Goal: Task Accomplishment & Management: Use online tool/utility

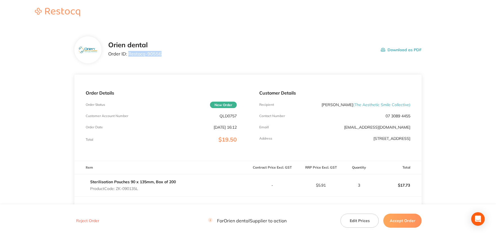
drag, startPoint x: 160, startPoint y: 53, endPoint x: 129, endPoint y: 54, distance: 31.0
click at [129, 54] on p "Order ID: Restocq- 90556" at bounding box center [134, 53] width 53 height 5
copy p "Restocq- 90556"
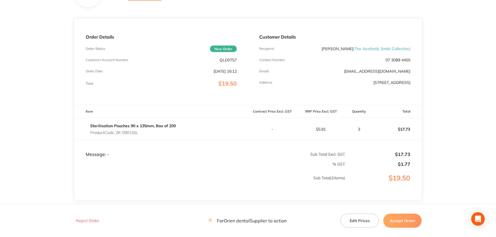
scroll to position [62, 0]
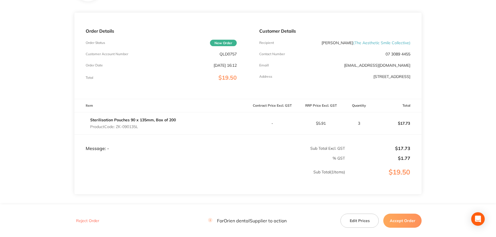
drag, startPoint x: 140, startPoint y: 126, endPoint x: 117, endPoint y: 127, distance: 22.8
click at [117, 127] on p "Product Code: ZK-090135L" at bounding box center [133, 126] width 86 height 5
copy p "ZK-090135L"
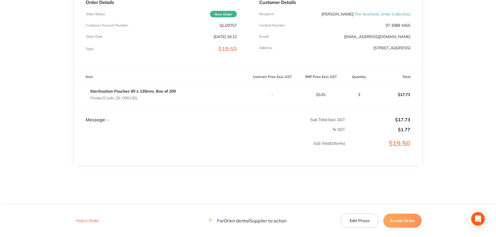
scroll to position [96, 0]
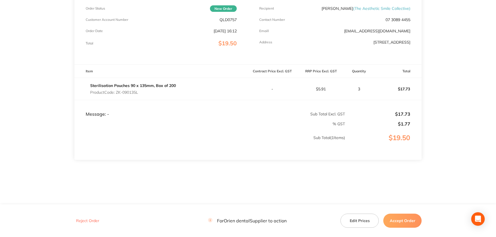
click at [401, 221] on button "Accept Order" at bounding box center [402, 221] width 38 height 14
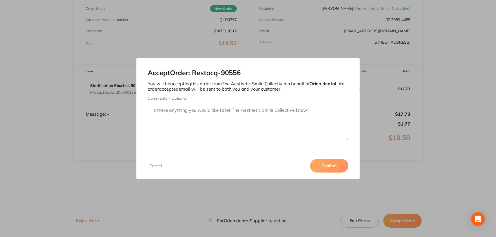
click at [320, 162] on button "Confirm" at bounding box center [329, 166] width 38 height 14
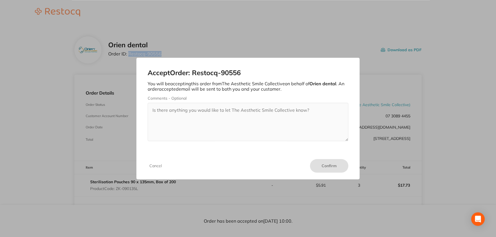
scroll to position [0, 0]
click at [157, 166] on button "Cancel" at bounding box center [156, 165] width 16 height 5
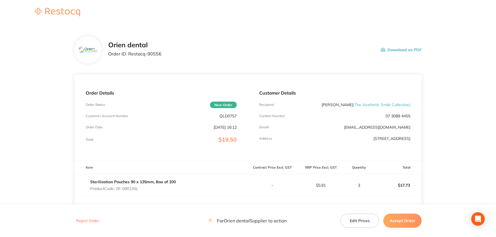
click at [404, 220] on button "Accept Order" at bounding box center [402, 221] width 38 height 14
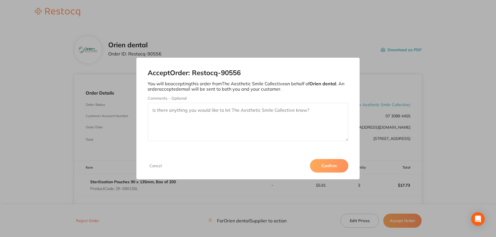
click at [328, 166] on button "Confirm" at bounding box center [329, 166] width 38 height 14
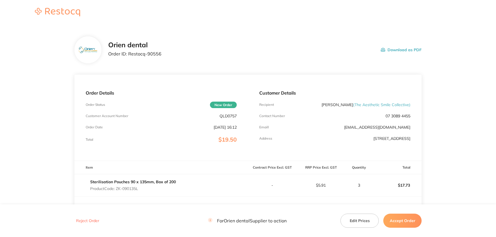
click at [394, 219] on button "Accept Order" at bounding box center [402, 221] width 38 height 14
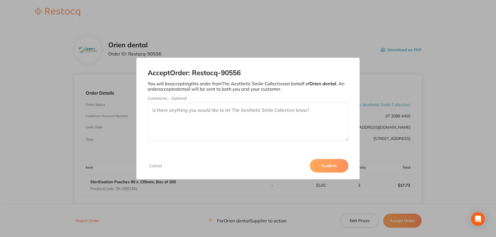
click at [338, 164] on button "Confirm" at bounding box center [329, 166] width 38 height 14
